Goal: Obtain resource: Obtain resource

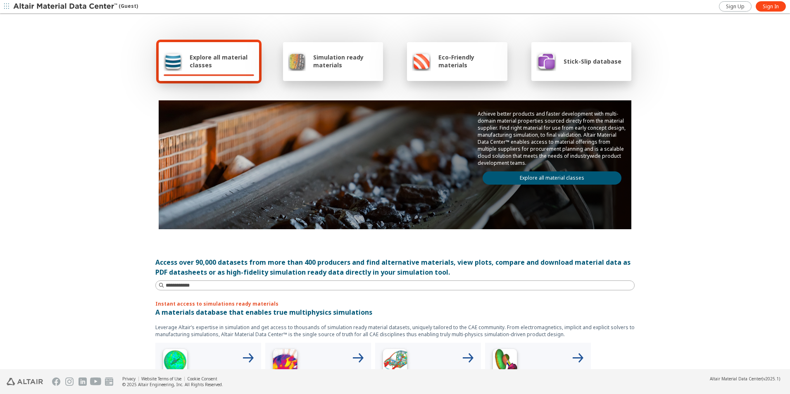
click at [210, 62] on span "Explore all material classes" at bounding box center [222, 61] width 64 height 16
click at [180, 67] on div "Explore all material classes" at bounding box center [209, 61] width 91 height 20
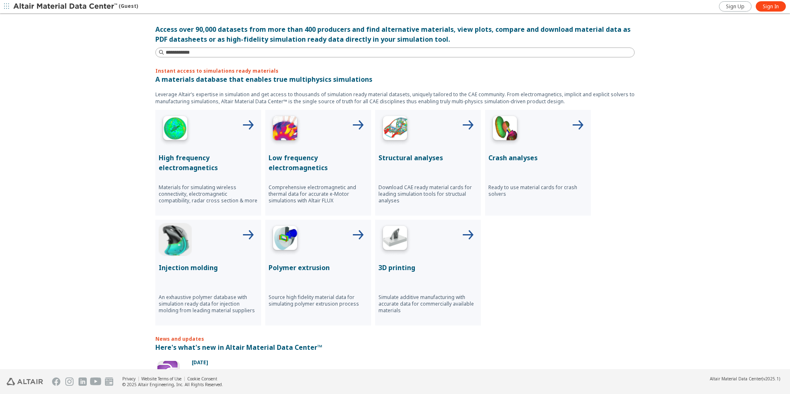
scroll to position [248, 0]
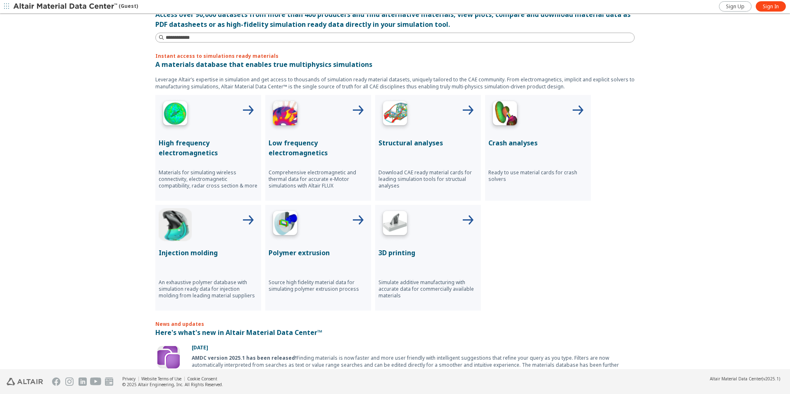
click at [438, 153] on div "Structural analyses Download CAE ready material cards for leading simulation to…" at bounding box center [428, 148] width 106 height 106
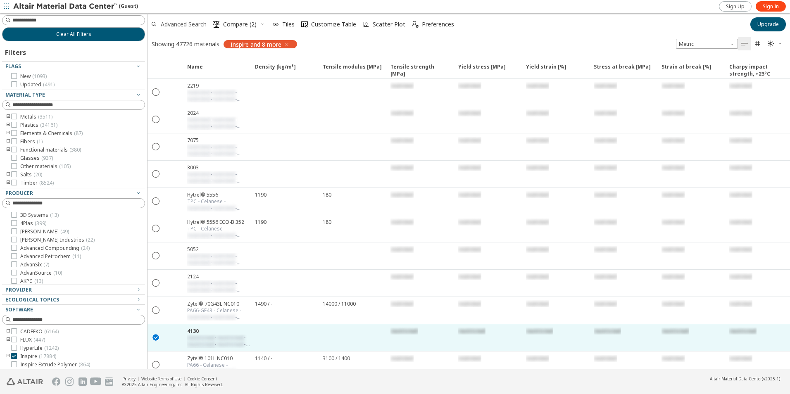
click at [189, 24] on span "Advanced Search" at bounding box center [184, 24] width 46 height 6
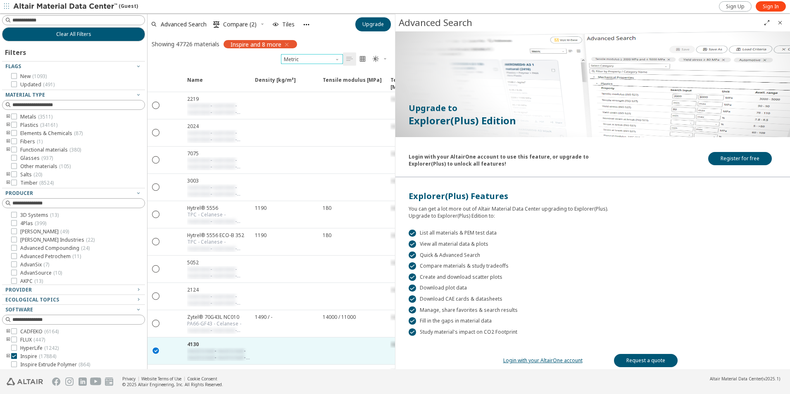
click at [336, 60] on span "Unit System" at bounding box center [338, 57] width 7 height 7
click at [770, 7] on span "Sign In" at bounding box center [771, 6] width 16 height 7
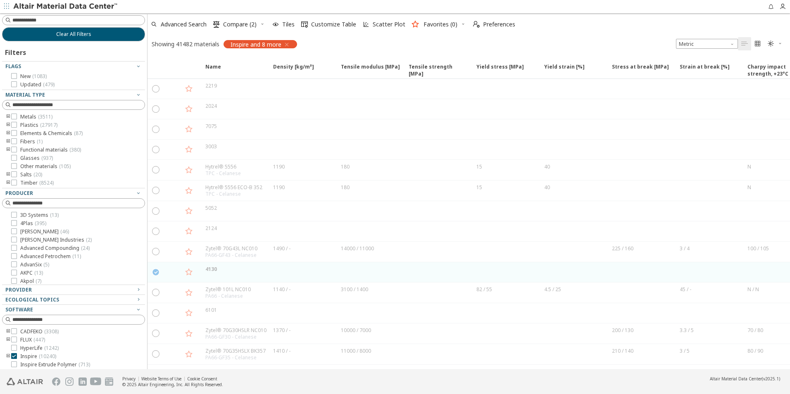
click at [290, 44] on icon "button" at bounding box center [287, 44] width 7 height 7
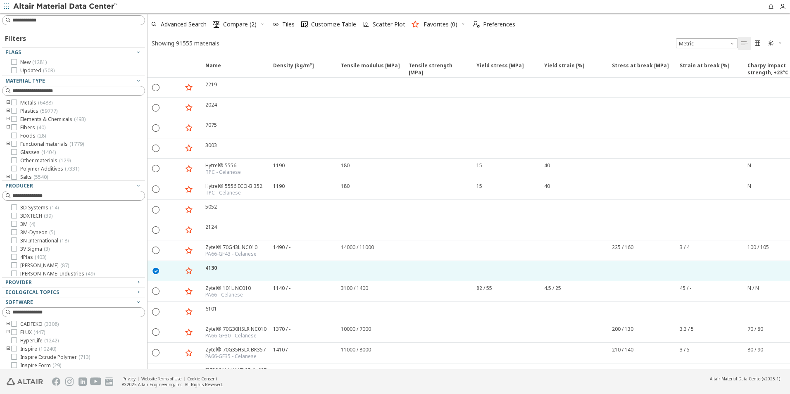
click at [7, 104] on icon "toogle group" at bounding box center [8, 103] width 6 height 7
click at [32, 104] on span "Metals ( 6488 )" at bounding box center [36, 103] width 32 height 7
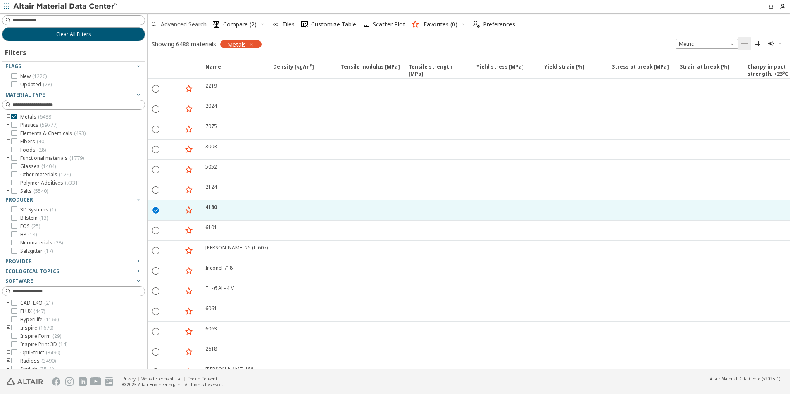
click at [192, 27] on span "Advanced Search" at bounding box center [184, 24] width 46 height 6
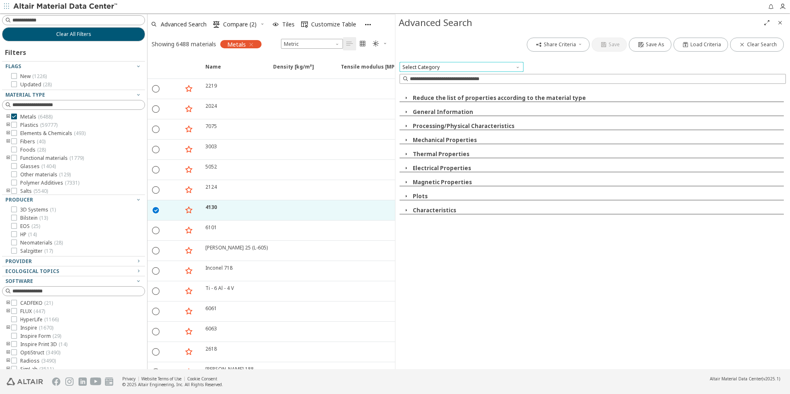
click at [458, 67] on span "Select Category" at bounding box center [462, 67] width 124 height 10
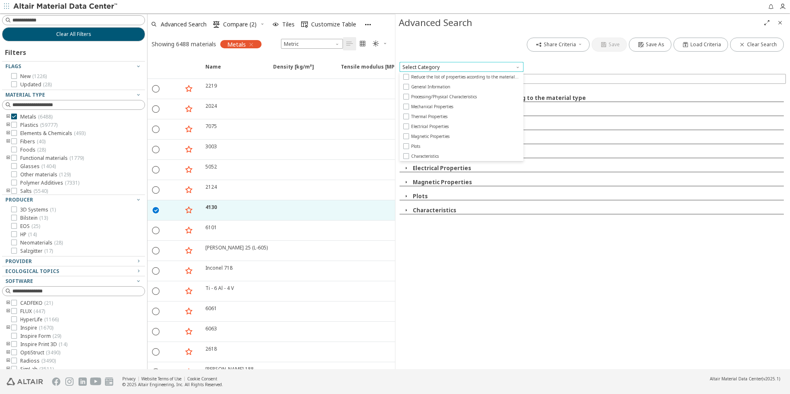
click at [458, 67] on span "Select Category" at bounding box center [462, 67] width 124 height 10
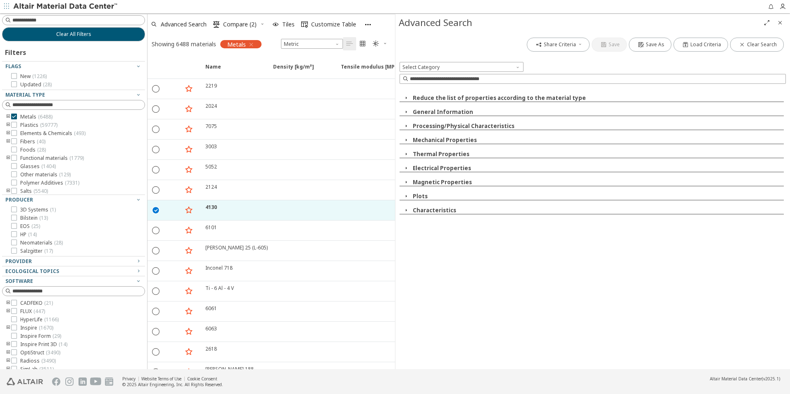
click at [404, 195] on icon "button" at bounding box center [406, 196] width 7 height 7
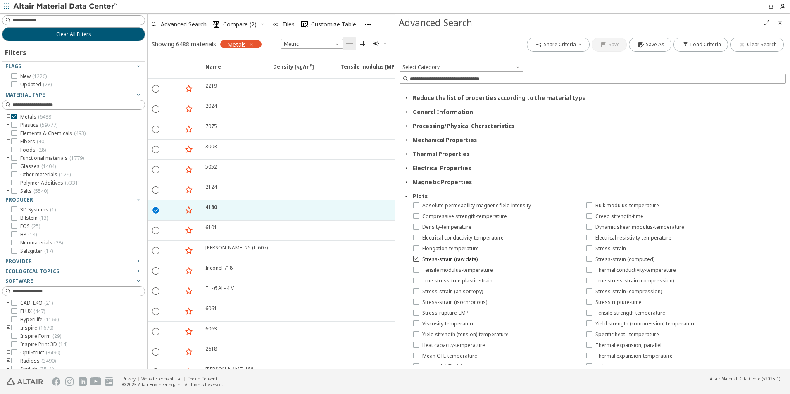
click at [416, 260] on icon at bounding box center [416, 259] width 6 height 6
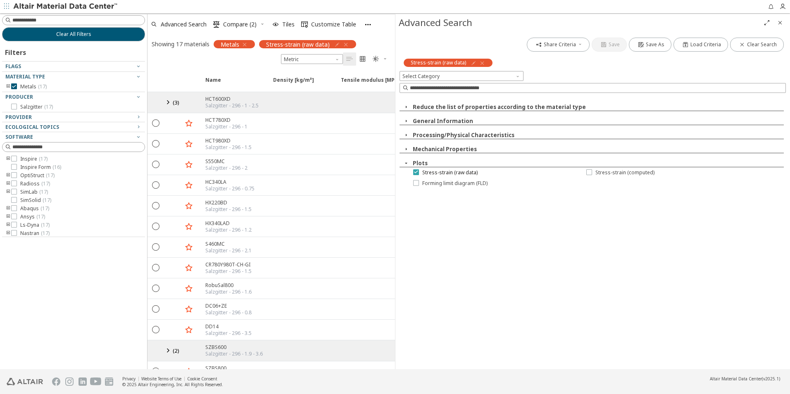
click at [415, 172] on icon at bounding box center [416, 172] width 6 height 6
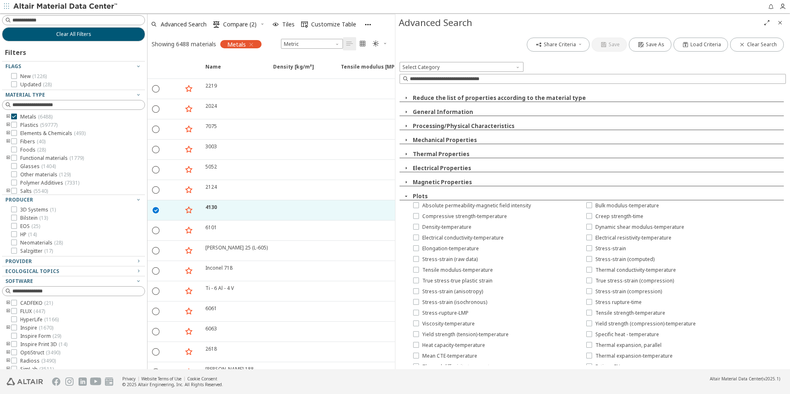
scroll to position [41, 0]
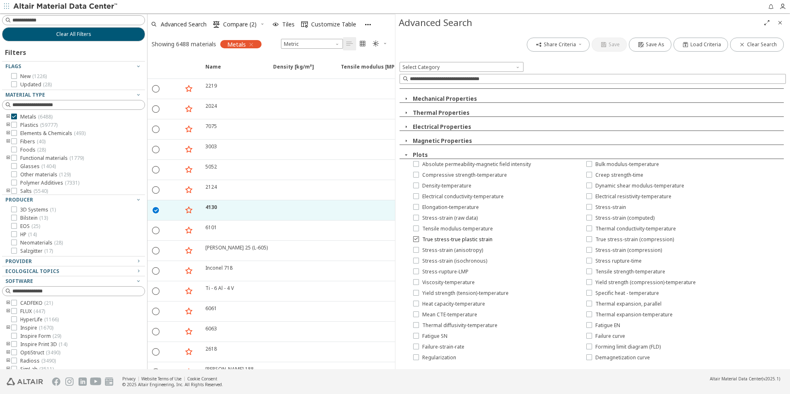
click at [415, 238] on icon at bounding box center [416, 239] width 6 height 6
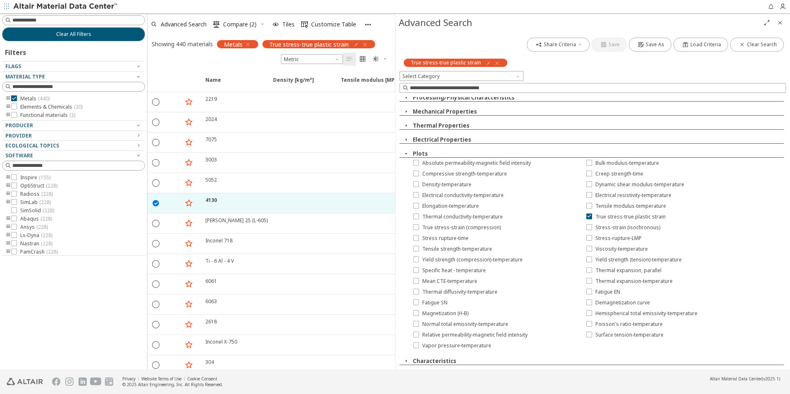
scroll to position [38, 0]
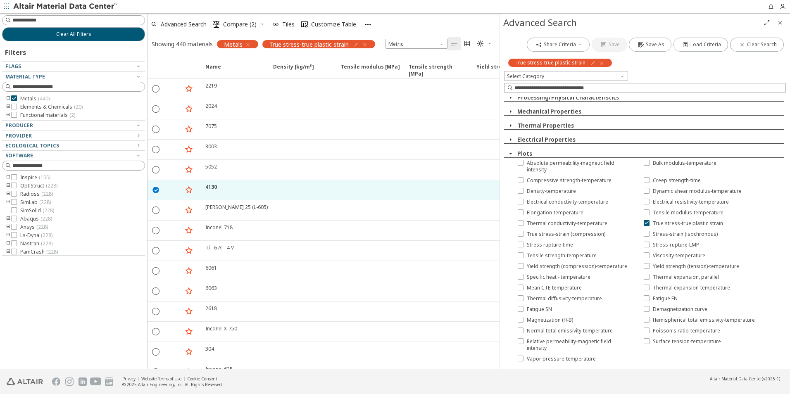
drag, startPoint x: 395, startPoint y: 164, endPoint x: 500, endPoint y: 165, distance: 104.6
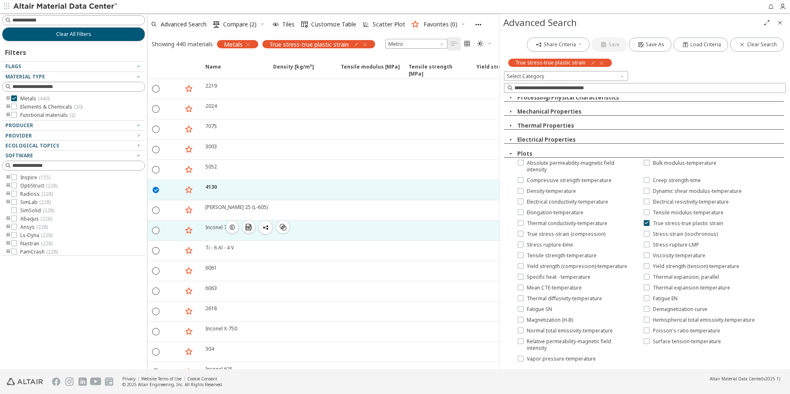
click at [219, 222] on div "Inconel 718  " at bounding box center [234, 231] width 68 height 20
click at [172, 230] on div at bounding box center [173, 231] width 18 height 20
click at [315, 230] on div at bounding box center [302, 231] width 68 height 20
click at [210, 225] on div "Inconel 718" at bounding box center [218, 227] width 27 height 7
click at [157, 232] on icon "" at bounding box center [156, 230] width 7 height 7
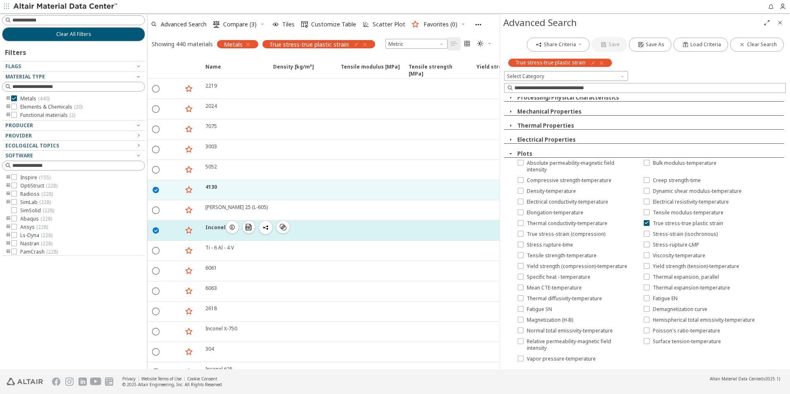
click at [231, 229] on icon "button" at bounding box center [232, 227] width 7 height 7
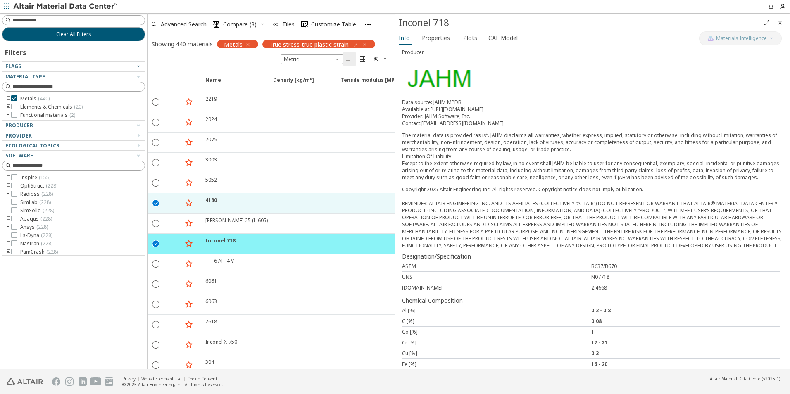
scroll to position [24, 0]
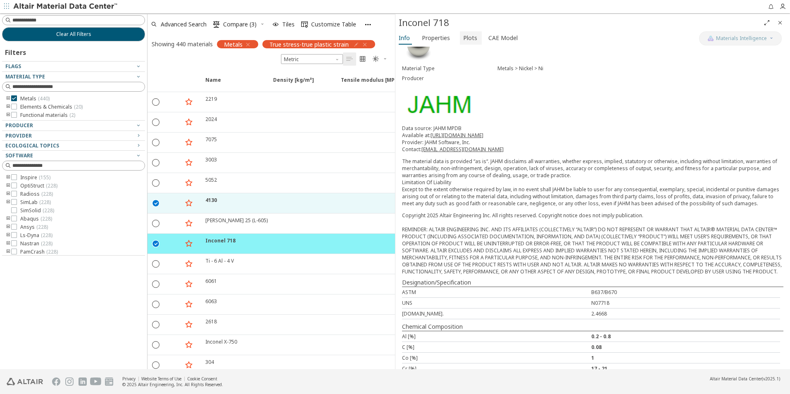
click at [472, 38] on span "Plots" at bounding box center [470, 37] width 14 height 13
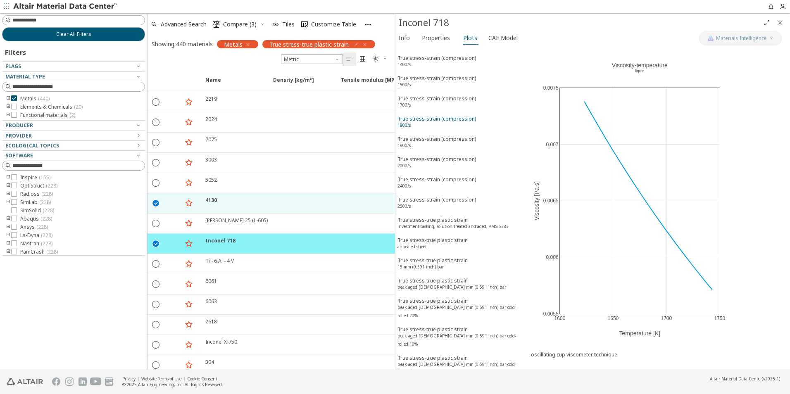
scroll to position [165, 0]
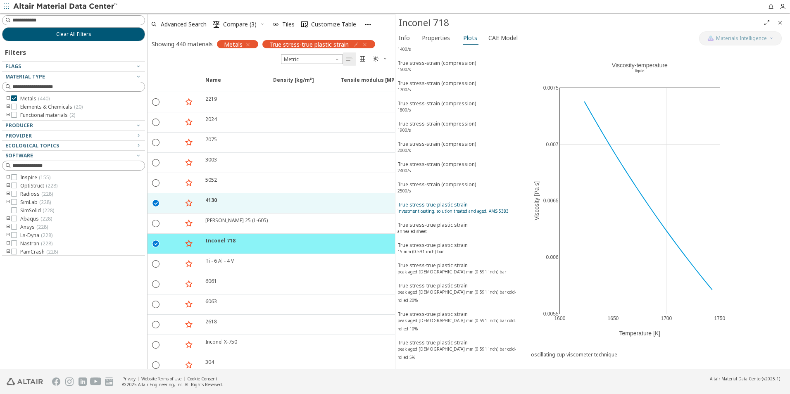
click at [434, 206] on div "True stress-true plastic strain investment casting, solution treated and aged, …" at bounding box center [453, 208] width 111 height 15
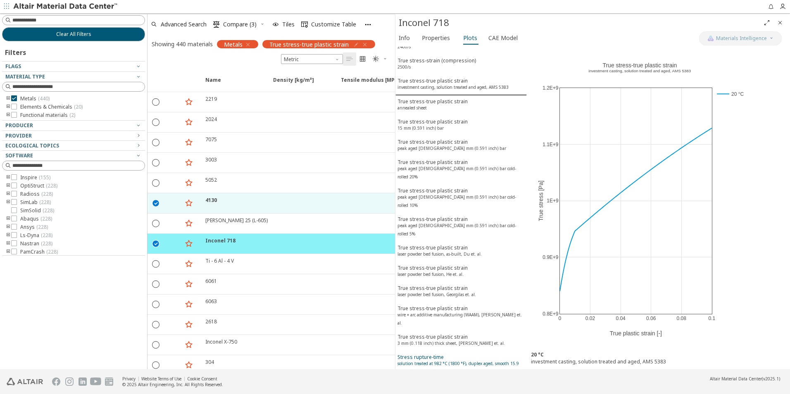
scroll to position [330, 0]
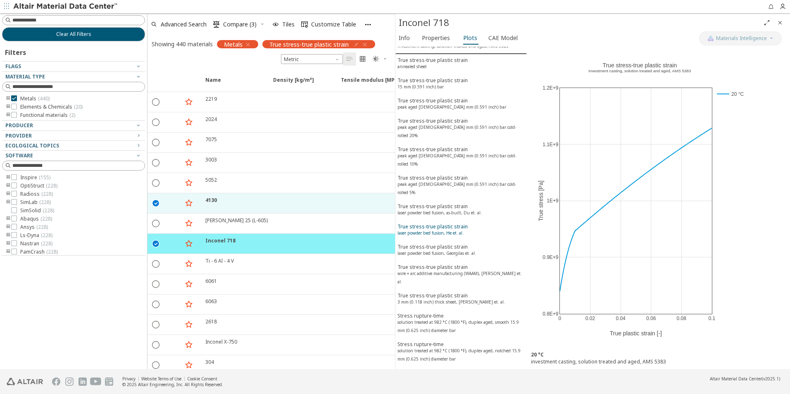
click at [429, 223] on div "True stress-true plastic strain laser powder bed fusion, He et. al." at bounding box center [433, 230] width 70 height 15
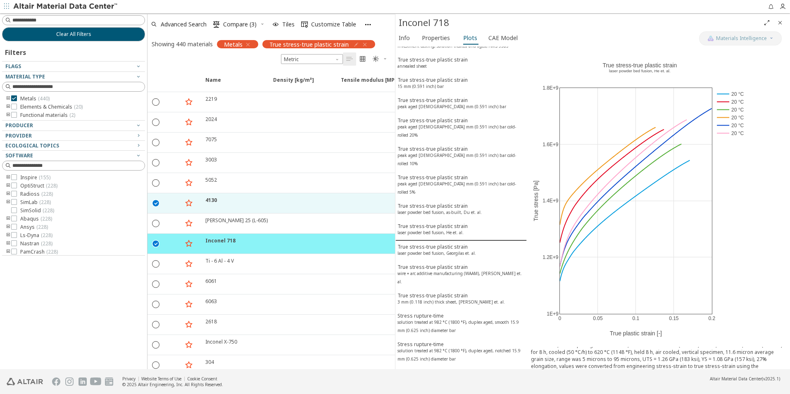
scroll to position [0, 0]
click at [190, 24] on span "Advanced Search" at bounding box center [184, 24] width 46 height 6
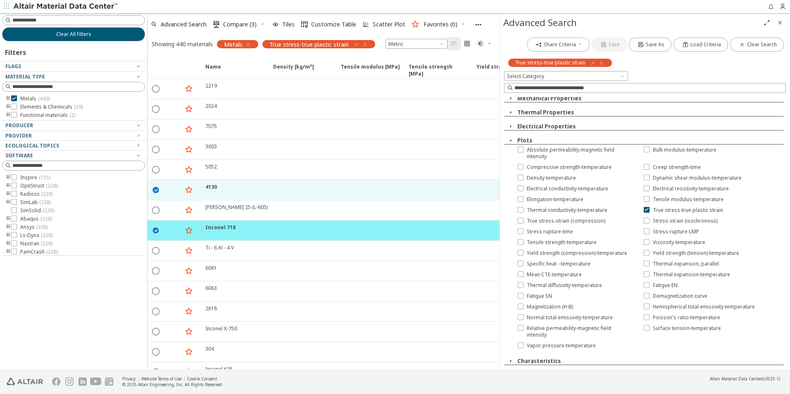
scroll to position [57, 0]
click at [511, 360] on icon "button" at bounding box center [511, 361] width 7 height 7
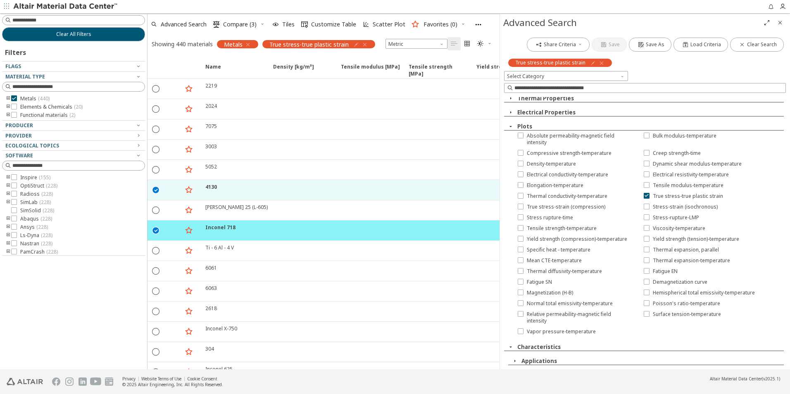
scroll to position [72, 0]
click at [515, 360] on icon "button" at bounding box center [515, 361] width 7 height 7
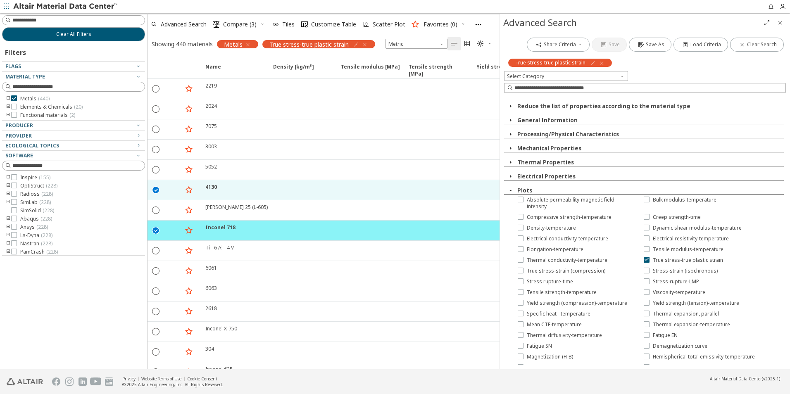
scroll to position [0, 0]
click at [625, 75] on span at bounding box center [623, 74] width 7 height 7
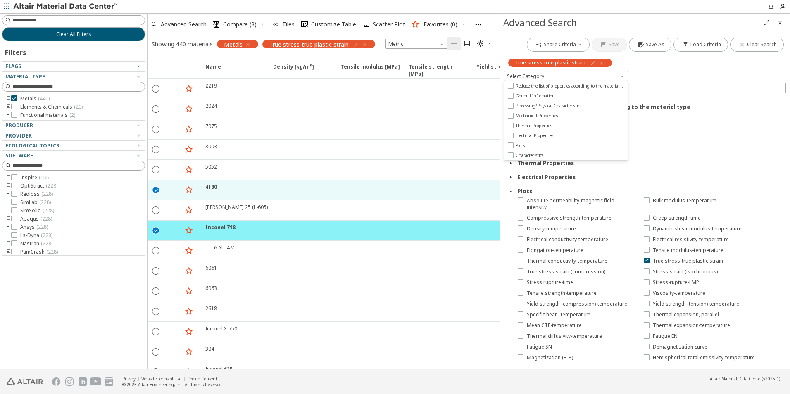
click at [723, 62] on div "True stress-true plastic strain" at bounding box center [645, 62] width 282 height 17
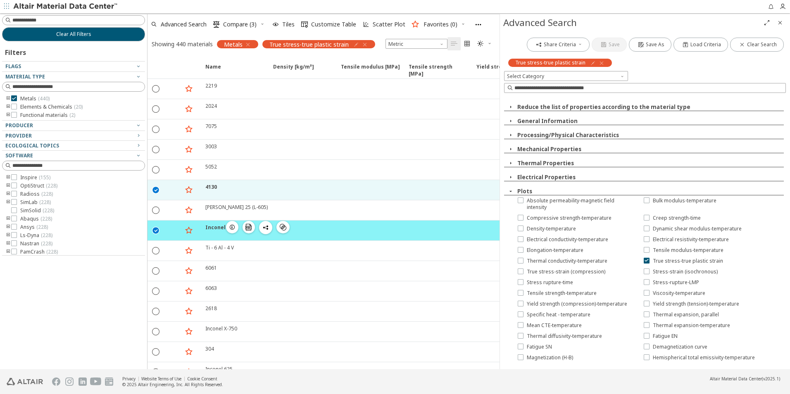
drag, startPoint x: 231, startPoint y: 248, endPoint x: 321, endPoint y: 246, distance: 89.3
click at [0, 0] on icon "button" at bounding box center [0, 0] width 0 height 0
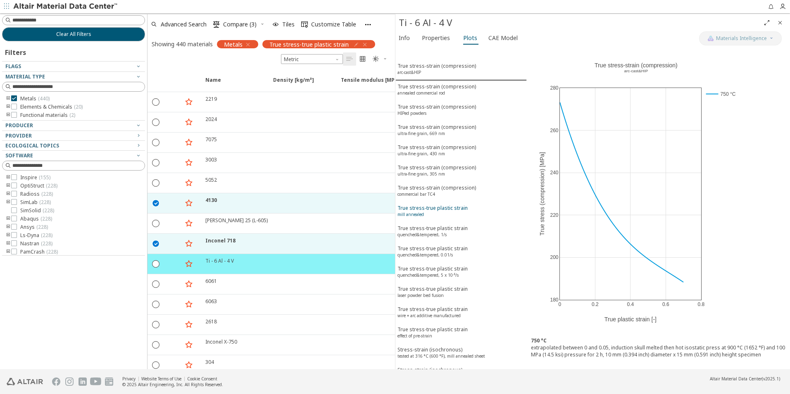
click at [444, 209] on div "True stress-true plastic strain mill annealed" at bounding box center [433, 212] width 70 height 15
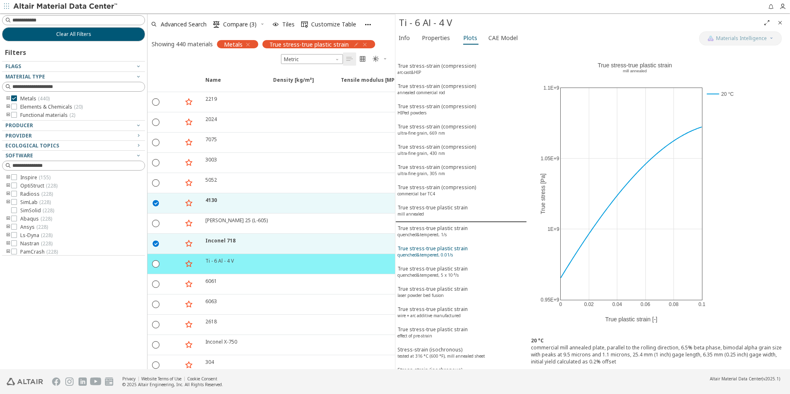
click at [427, 252] on sup "quenched&tempered, 0.01/s" at bounding box center [425, 255] width 55 height 6
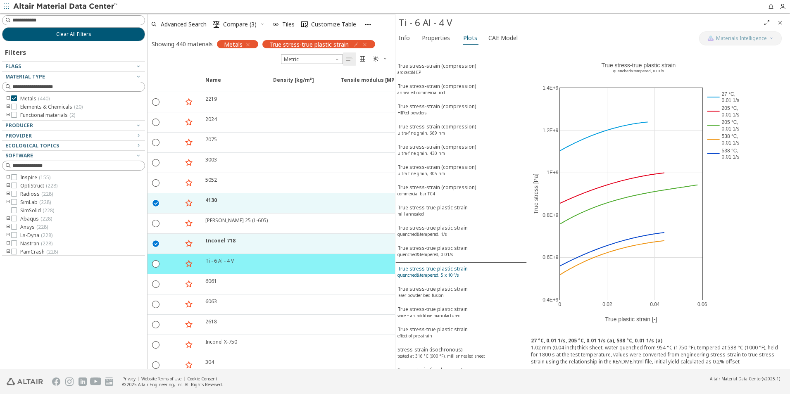
click at [437, 267] on div "True stress-true plastic strain quenched&tempered, 5 x 10⁻⁵/s" at bounding box center [433, 272] width 70 height 15
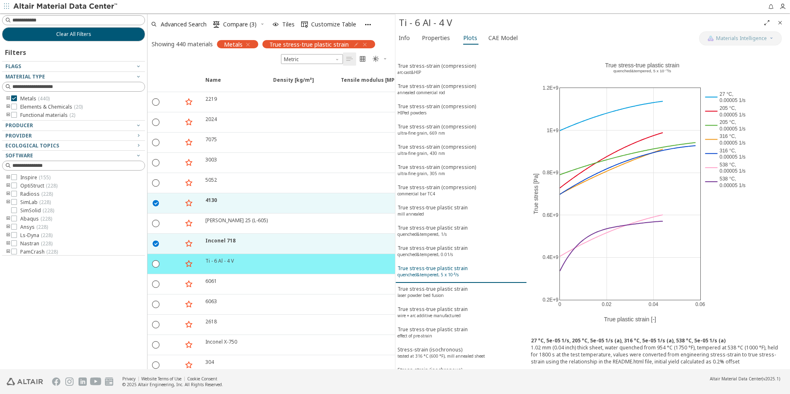
click at [442, 265] on div "True stress-true plastic strain quenched&tempered, 5 x 10⁻⁵/s" at bounding box center [433, 272] width 70 height 15
click at [427, 269] on div "True stress-true plastic strain quenched&tempered, 5 x 10⁻⁵/s" at bounding box center [433, 272] width 70 height 15
click at [427, 252] on sup "quenched&tempered, 0.01/s" at bounding box center [425, 255] width 55 height 6
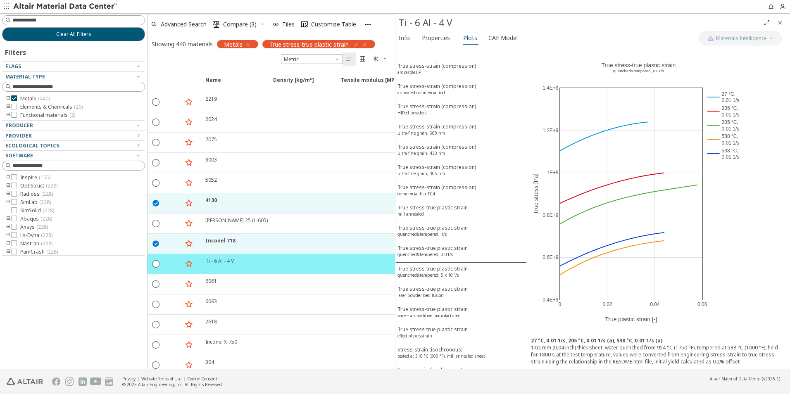
scroll to position [42, 0]
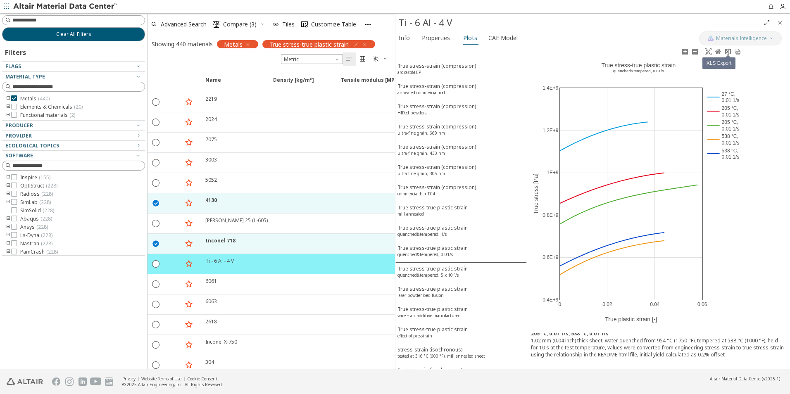
click at [729, 52] on icon at bounding box center [728, 51] width 7 height 7
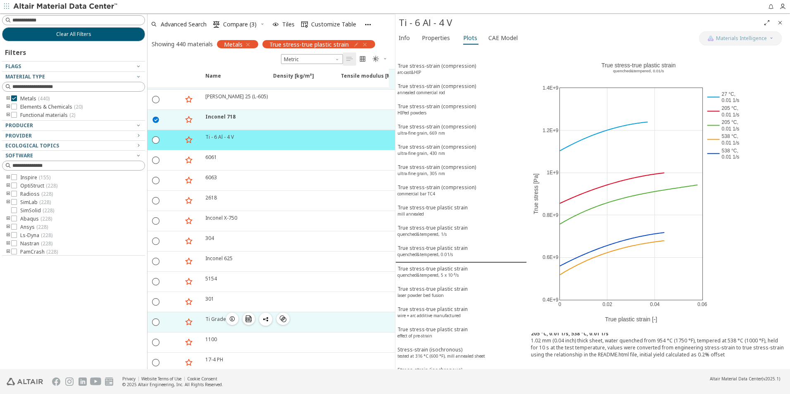
scroll to position [248, 0]
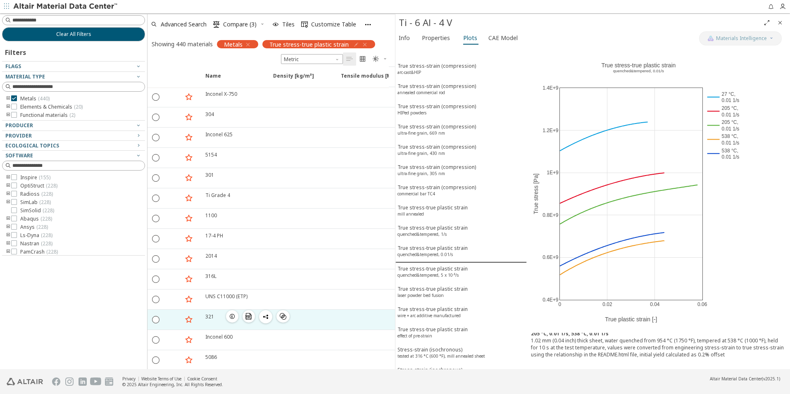
click at [232, 317] on icon "button" at bounding box center [232, 316] width 7 height 7
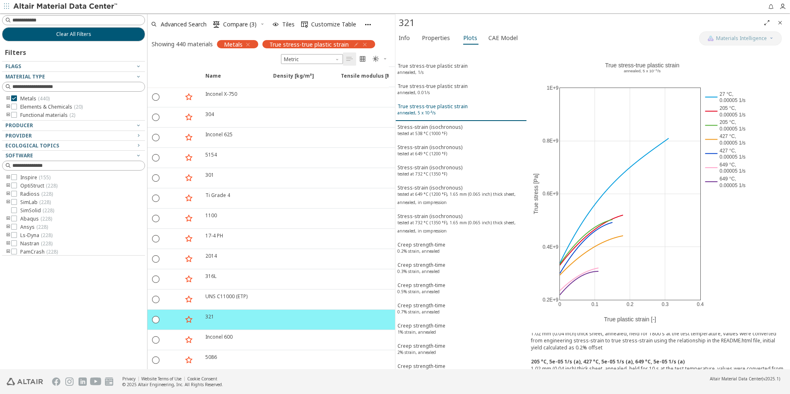
click at [434, 107] on div "True stress-true plastic strain annealed, 5 x 10⁻⁵/s" at bounding box center [433, 110] width 70 height 15
click at [445, 84] on div "True stress-true plastic strain annealed, 0.01/s" at bounding box center [433, 90] width 70 height 15
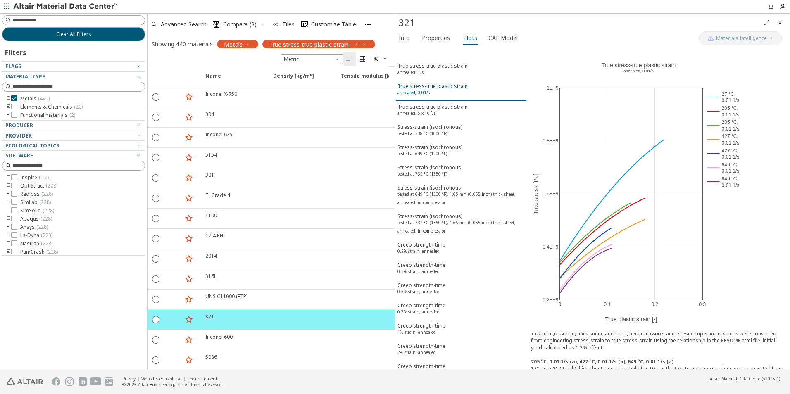
click at [452, 86] on div "True stress-true plastic strain annealed, 0.01/s" at bounding box center [433, 90] width 70 height 15
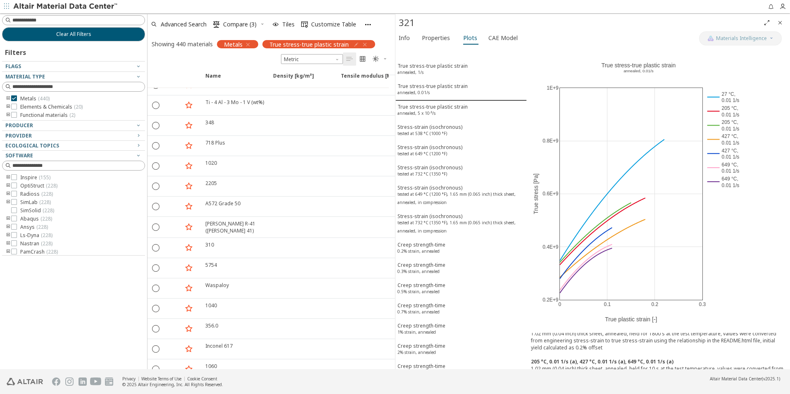
scroll to position [1276, 0]
click at [9, 193] on icon "toogle group" at bounding box center [8, 194] width 6 height 7
click at [16, 193] on icon at bounding box center [14, 194] width 6 height 6
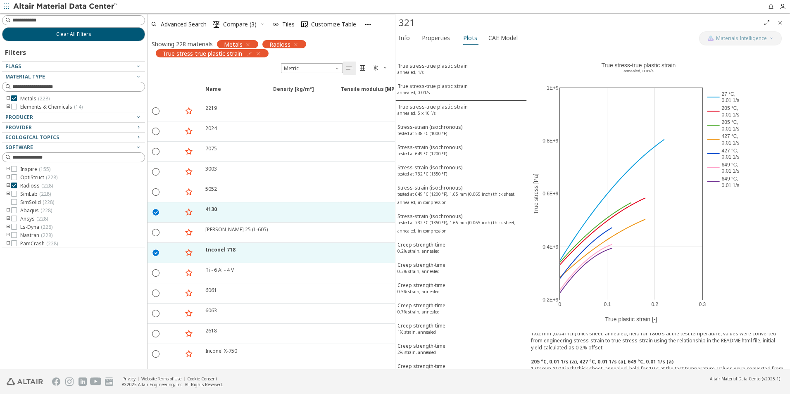
click at [7, 194] on icon "toogle group" at bounding box center [8, 194] width 6 height 7
click at [27, 210] on icon at bounding box center [27, 211] width 6 height 6
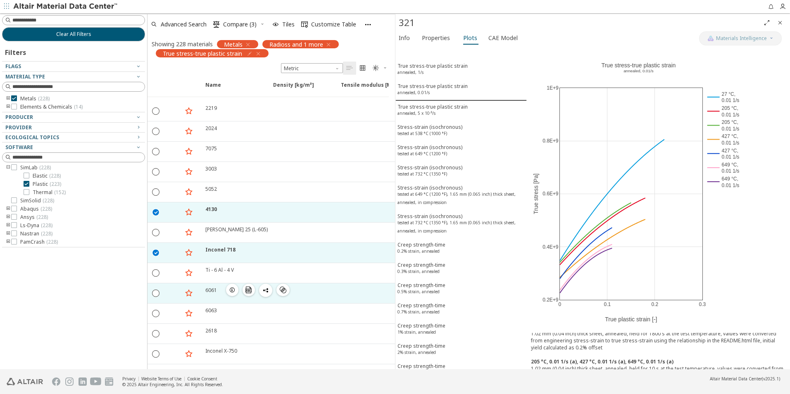
scroll to position [83, 0]
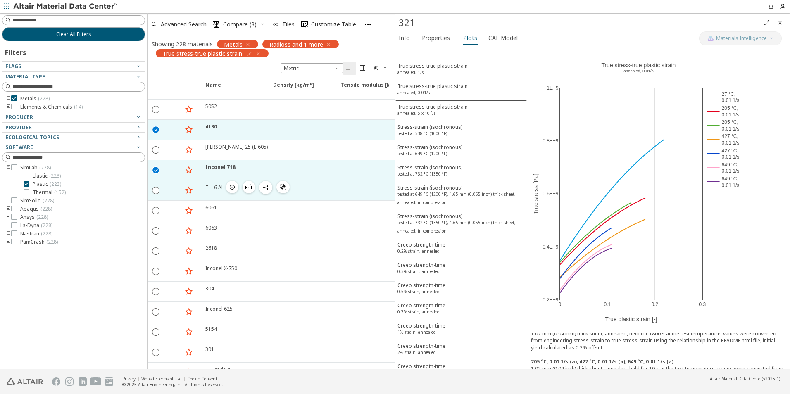
click at [214, 190] on div "Ti - 6 Al - 4 V" at bounding box center [219, 187] width 29 height 7
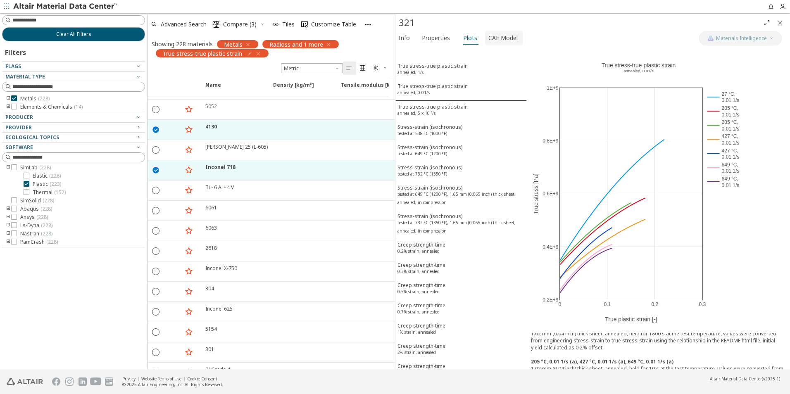
click at [490, 41] on span "CAE Model" at bounding box center [503, 37] width 29 height 13
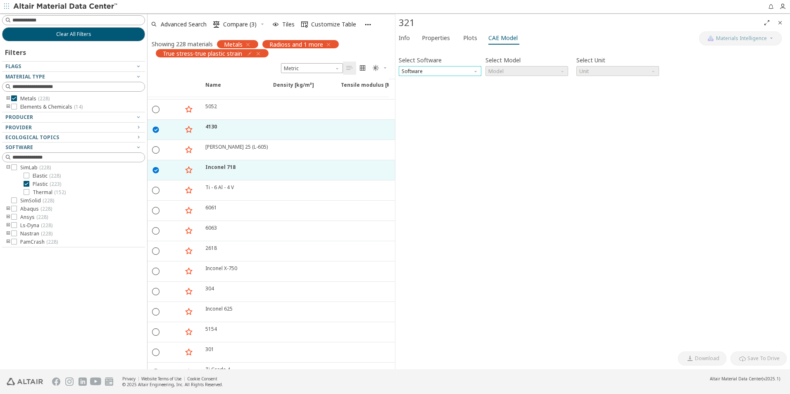
click at [461, 70] on span "Software" at bounding box center [440, 71] width 83 height 10
click at [452, 100] on span "Radioss" at bounding box center [440, 101] width 76 height 6
click at [548, 66] on span "Model" at bounding box center [527, 71] width 83 height 10
click at [549, 93] on span "Law36" at bounding box center [527, 91] width 76 height 6
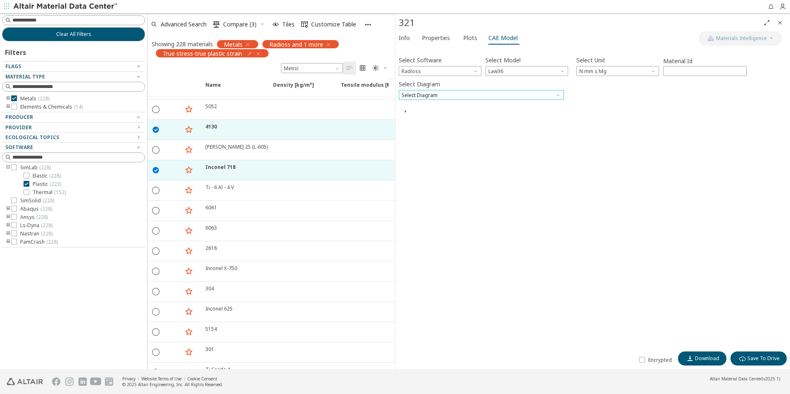
click at [509, 95] on span "Select Diagram" at bounding box center [481, 95] width 165 height 10
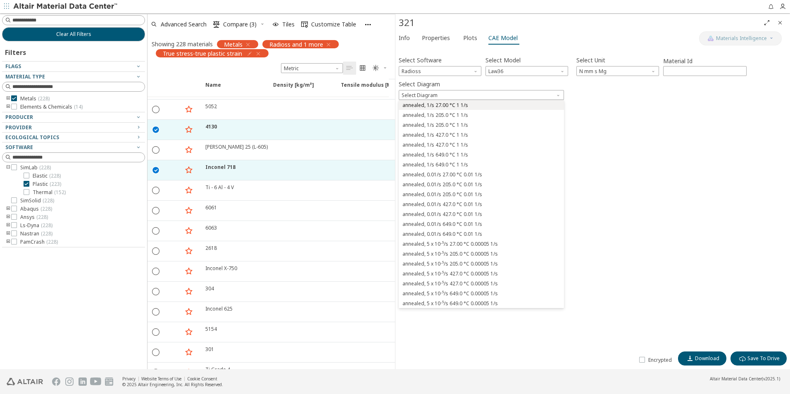
click at [500, 105] on span "annealed, 1/s 27.00 °C 1 1/s" at bounding box center [481, 106] width 159 height 6
